Goal: Information Seeking & Learning: Learn about a topic

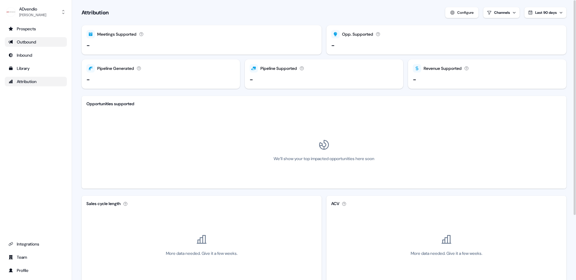
click at [42, 41] on div "Outbound" at bounding box center [35, 42] width 55 height 6
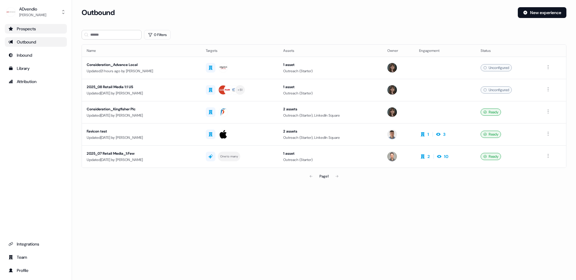
click at [40, 31] on div "Prospects" at bounding box center [35, 29] width 55 height 6
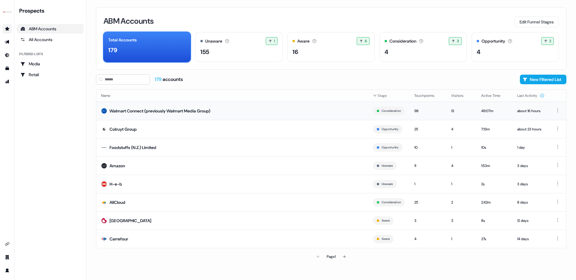
click at [284, 115] on td "Walmart Connect (previously Walmart Media Group)" at bounding box center [232, 111] width 272 height 18
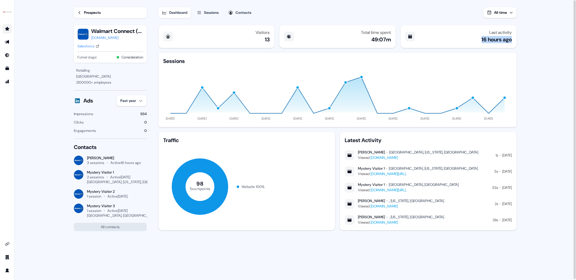
drag, startPoint x: 478, startPoint y: 41, endPoint x: 512, endPoint y: 40, distance: 33.9
click at [512, 40] on div "Last activity 16 hours ago" at bounding box center [458, 36] width 116 height 23
click at [409, 35] on icon at bounding box center [410, 36] width 5 height 5
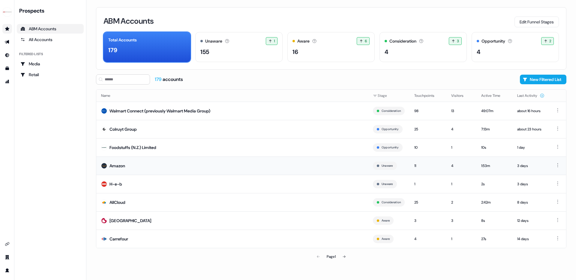
click at [125, 169] on td "Amazon" at bounding box center [232, 166] width 272 height 18
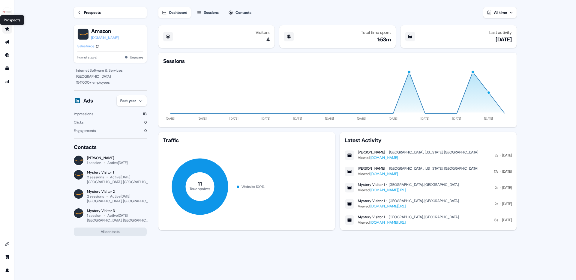
click at [9, 27] on icon "Go to prospects" at bounding box center [7, 28] width 5 height 5
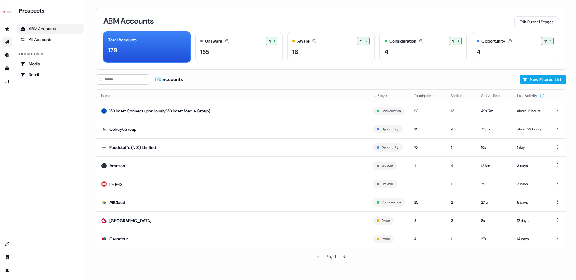
click at [8, 46] on link "Go to outbound experience" at bounding box center [7, 42] width 10 height 10
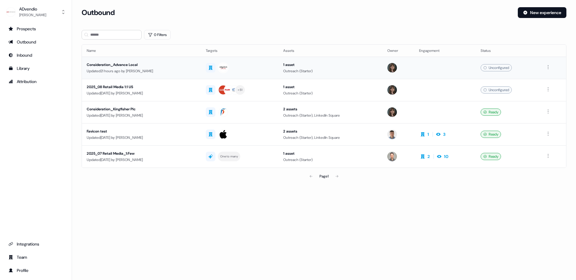
click at [125, 64] on div "Consideration_Advance Local" at bounding box center [141, 65] width 109 height 6
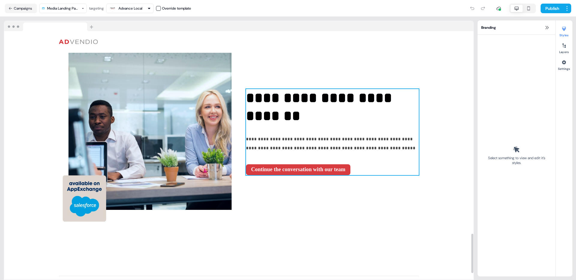
scroll to position [1277, 0]
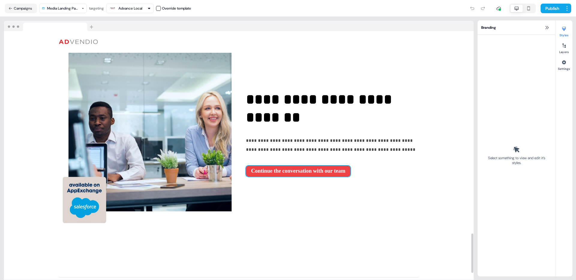
click at [326, 168] on button "Continue the conversation with our team" at bounding box center [298, 171] width 104 height 11
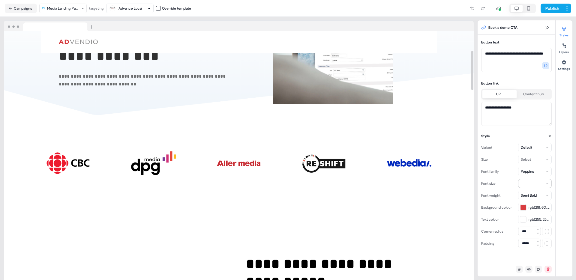
scroll to position [0, 0]
